Goal: Task Accomplishment & Management: Manage account settings

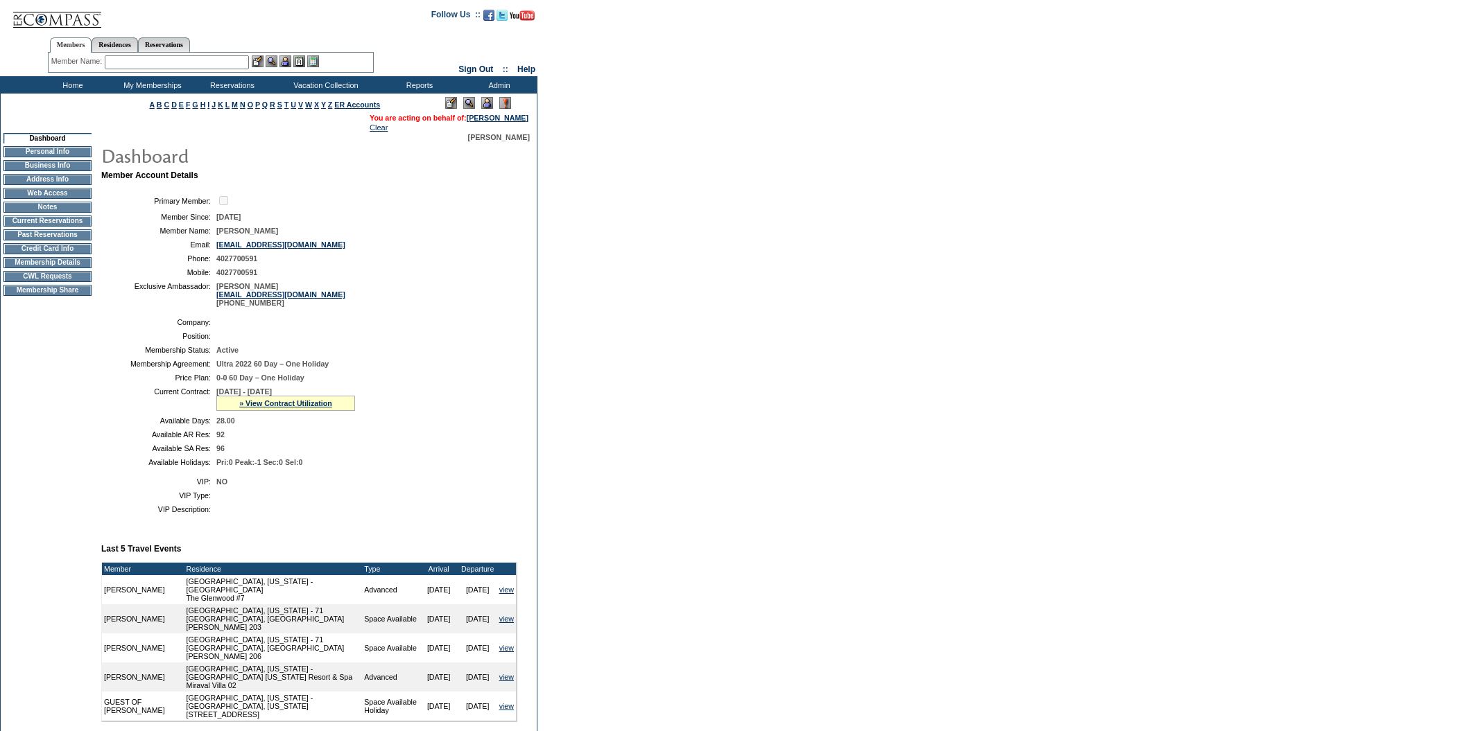
scroll to position [184, 0]
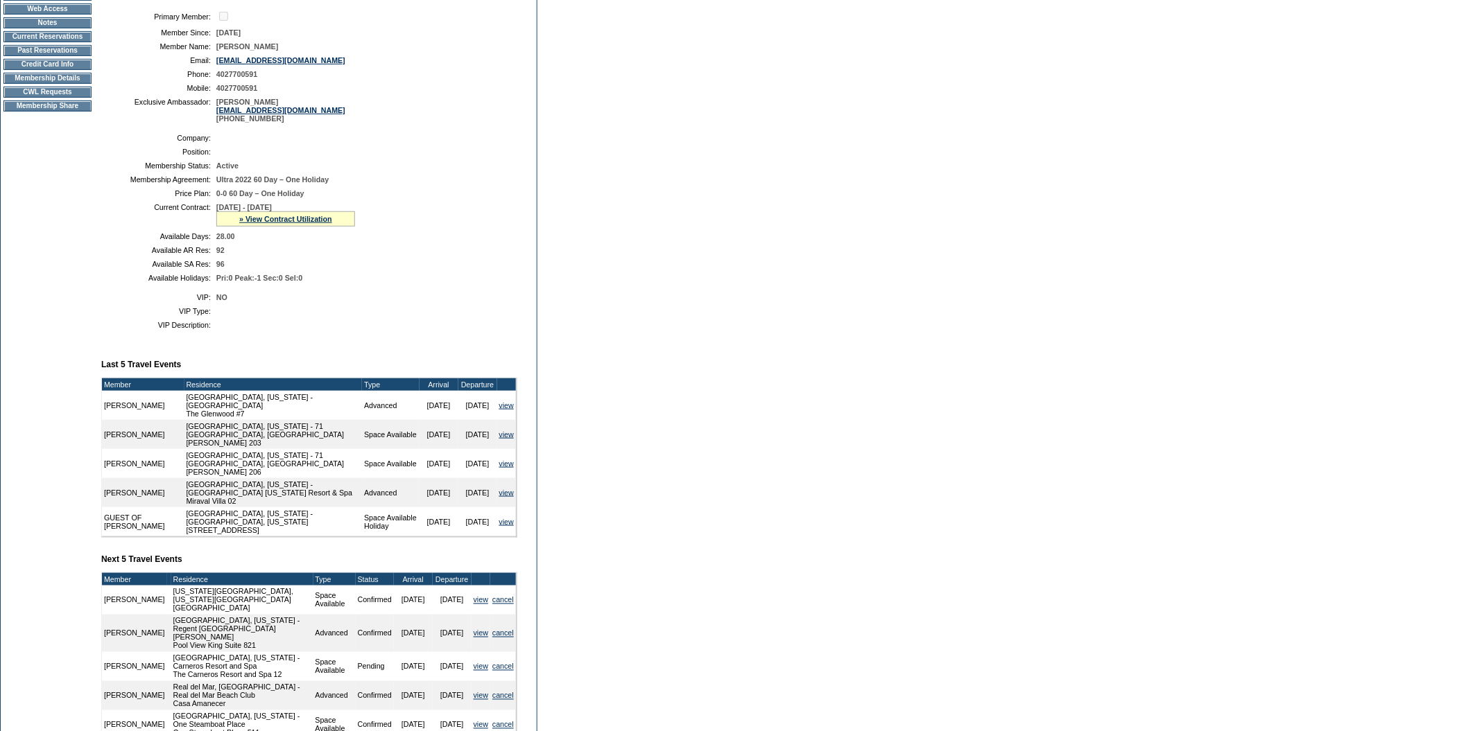
click at [67, 42] on td "Current Reservations" at bounding box center [47, 36] width 88 height 11
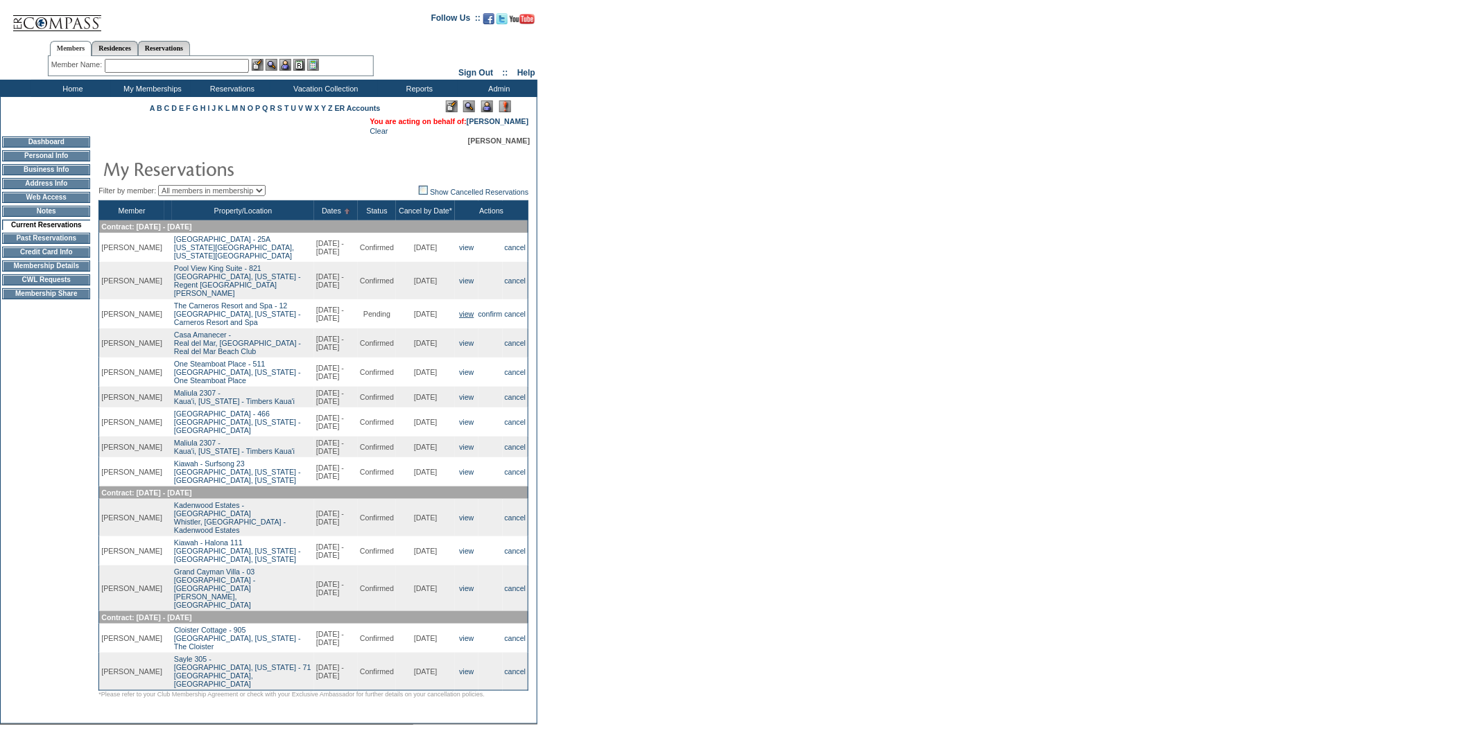
click at [464, 317] on link "view" at bounding box center [466, 314] width 15 height 8
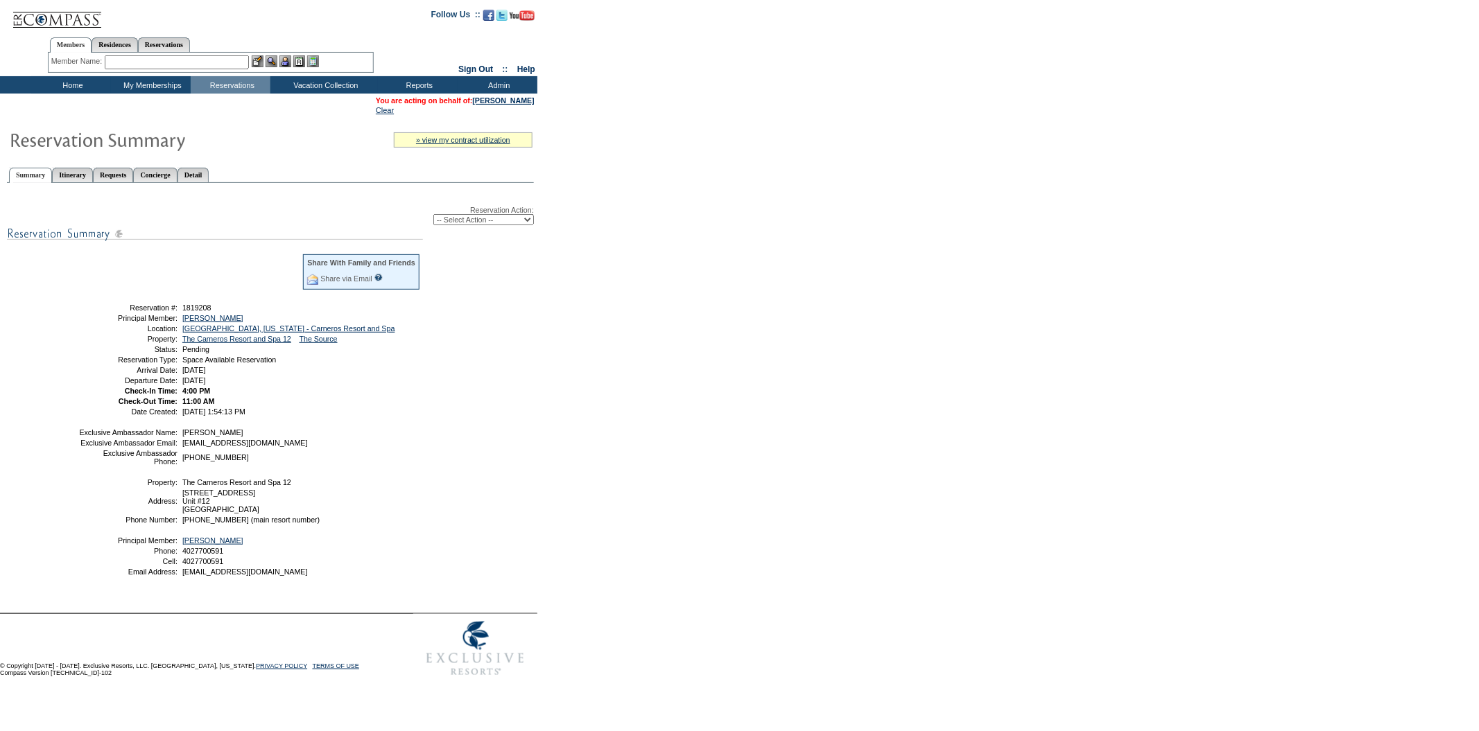
click at [528, 217] on select "-- Select Action -- Modify Reservation Dates Modify Reservation Cost Modify Occ…" at bounding box center [483, 219] width 101 height 11
select select "ChangeDates"
click at [433, 214] on select "-- Select Action -- Modify Reservation Dates Modify Reservation Cost Modify Occ…" at bounding box center [483, 219] width 101 height 11
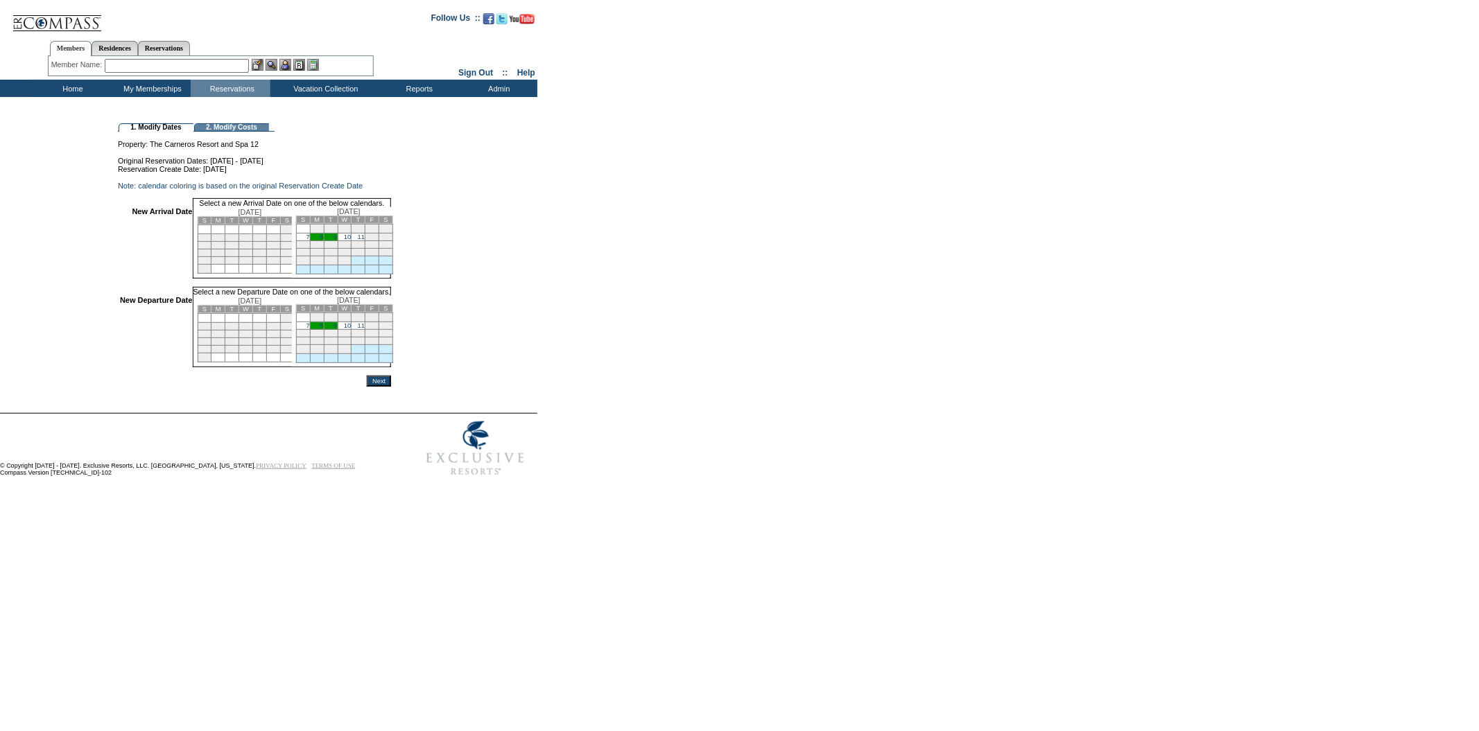
click at [323, 241] on link "8" at bounding box center [321, 237] width 3 height 7
